Goal: Information Seeking & Learning: Understand process/instructions

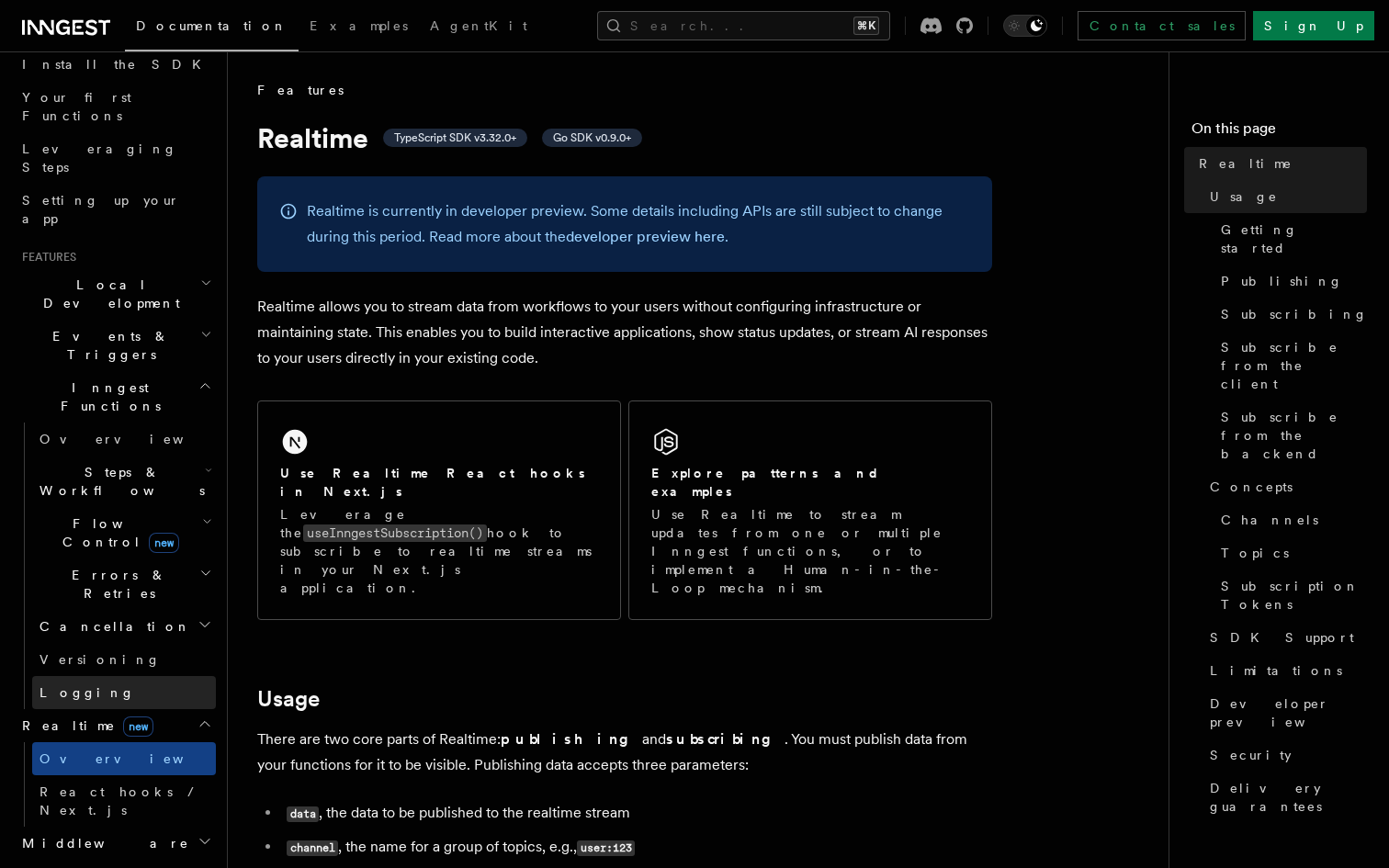
scroll to position [224, 0]
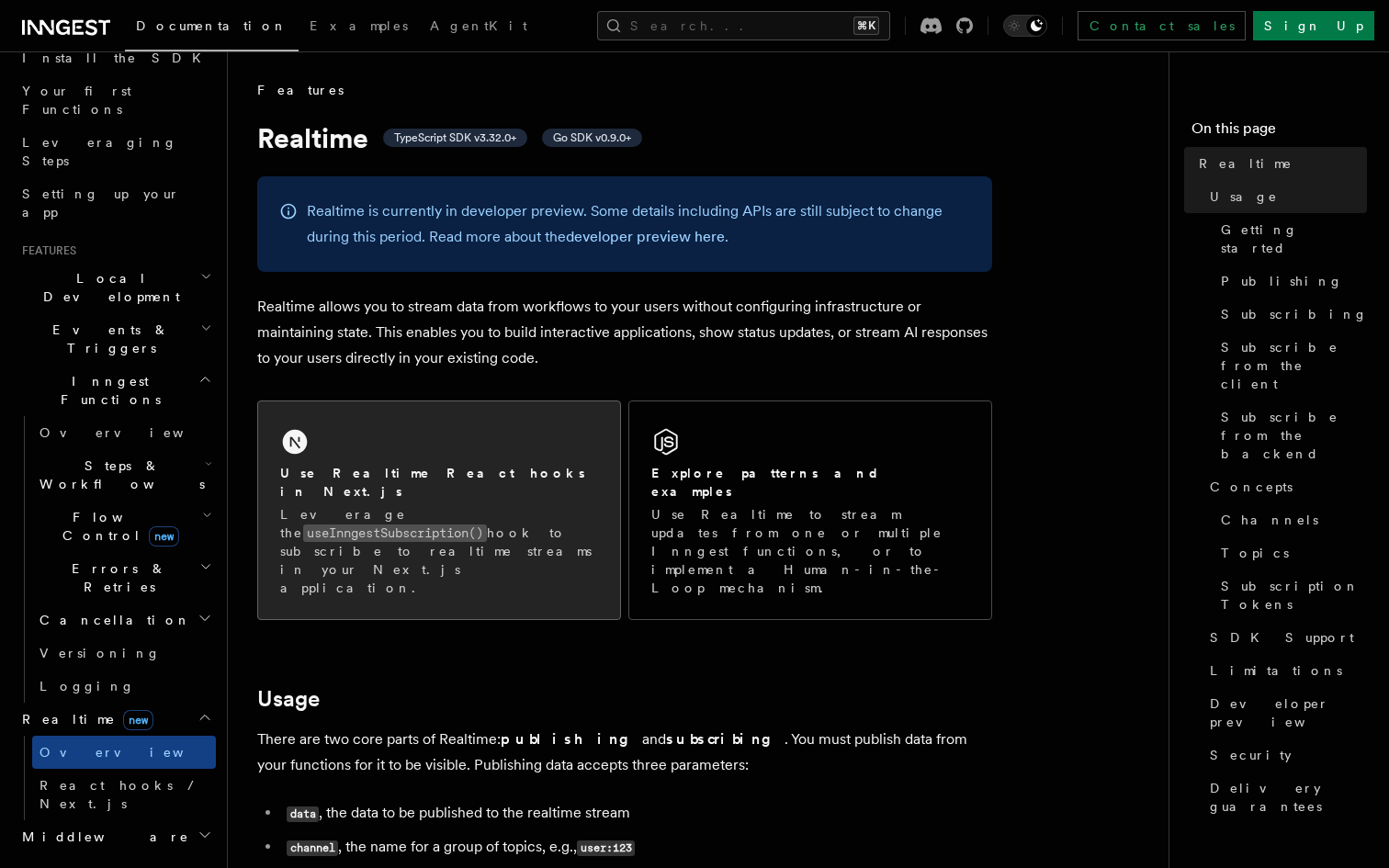
click at [359, 524] on code "useInngestSubscription()" at bounding box center [394, 533] width 184 height 18
